Goal: Check status: Check status

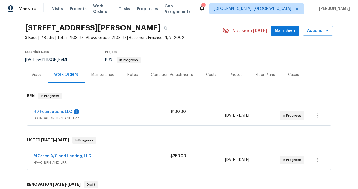
scroll to position [21, 0]
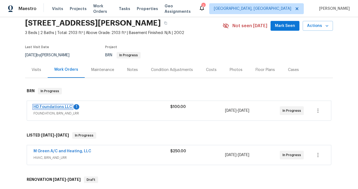
click at [63, 107] on link "HD Foundations LLC" at bounding box center [53, 107] width 39 height 4
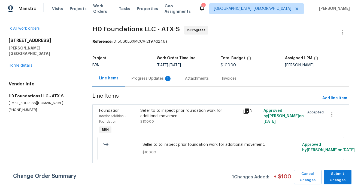
click at [159, 90] on section "HD Foundations LLC - ATX-S In Progress Reference: 3F50S8E6XMCCV-2f97d246a Proje…" at bounding box center [220, 99] width 257 height 146
click at [159, 74] on div "Progress Updates 1" at bounding box center [151, 79] width 53 height 16
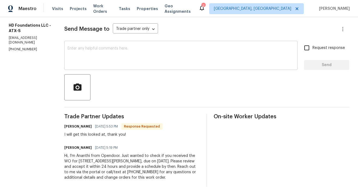
scroll to position [77, 0]
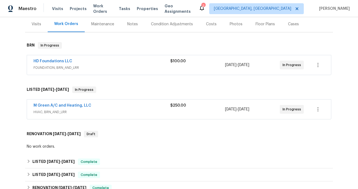
scroll to position [67, 0]
click at [98, 107] on div "M Green A/C and Heating, LLC" at bounding box center [102, 106] width 137 height 7
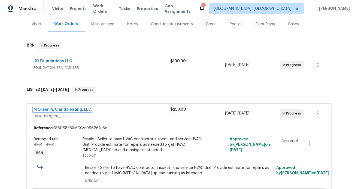
click at [85, 110] on link "M Green A/C and Heating, LLC" at bounding box center [63, 110] width 58 height 4
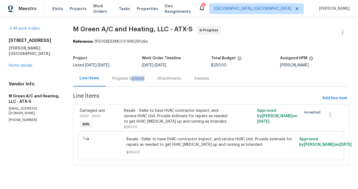
click at [136, 81] on div "Progress Updates" at bounding box center [128, 79] width 45 height 16
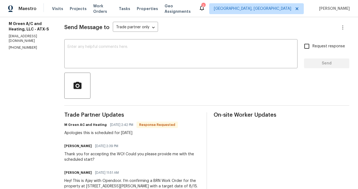
scroll to position [126, 0]
